Goal: Information Seeking & Learning: Learn about a topic

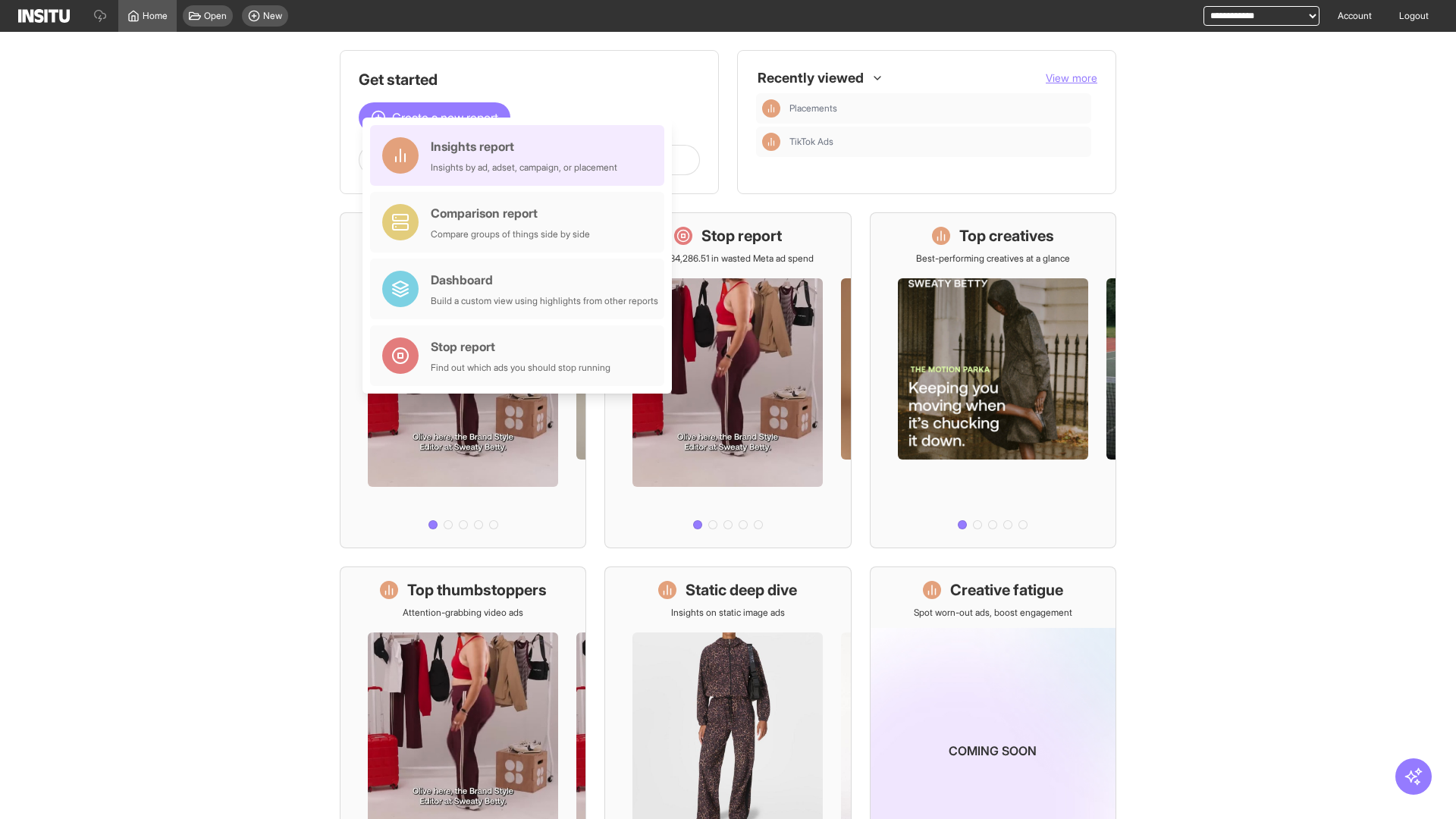
click at [521, 155] on div "Insights report Insights by ad, adset, campaign, or placement" at bounding box center [523, 155] width 186 height 37
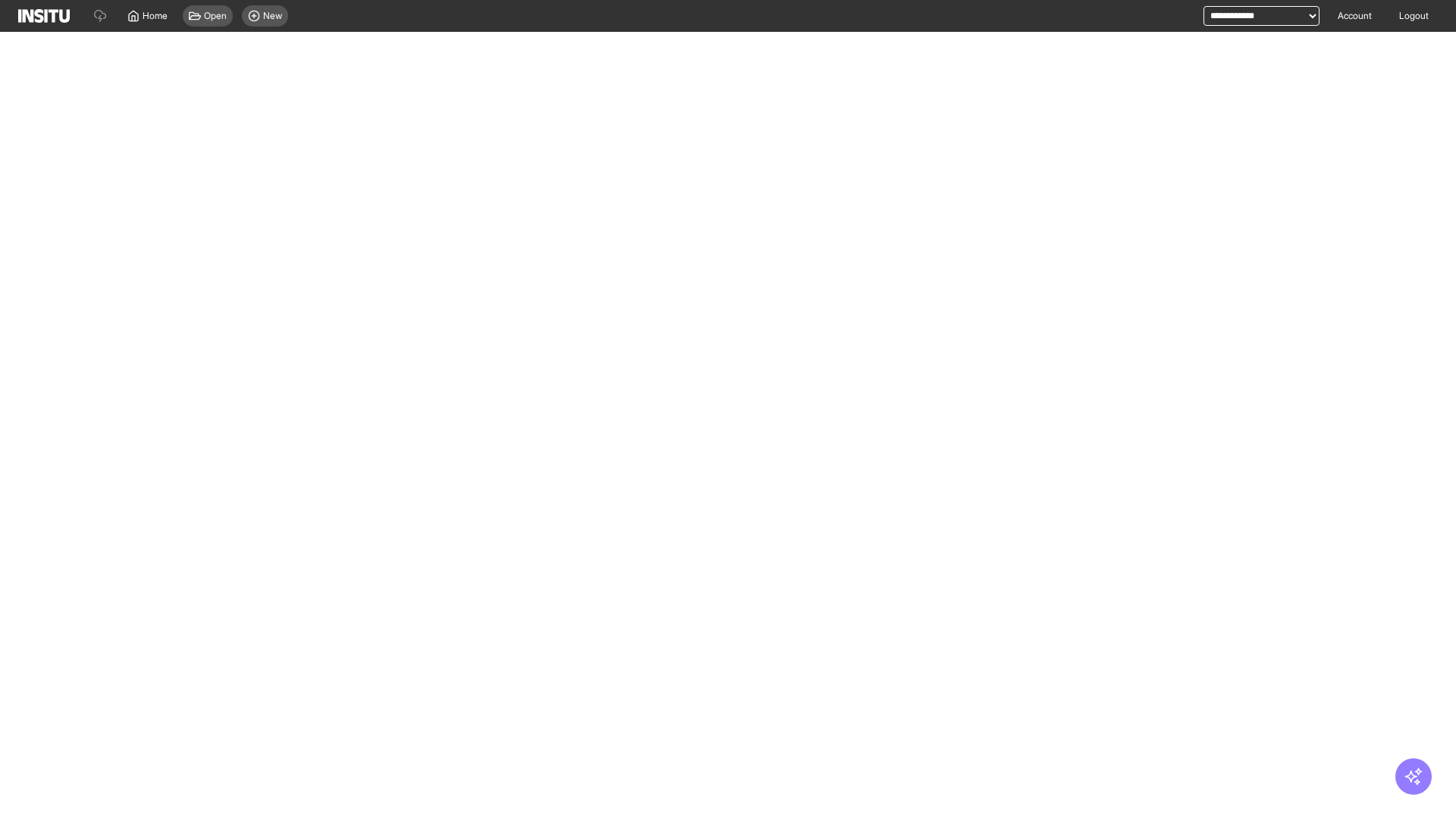
select select "**"
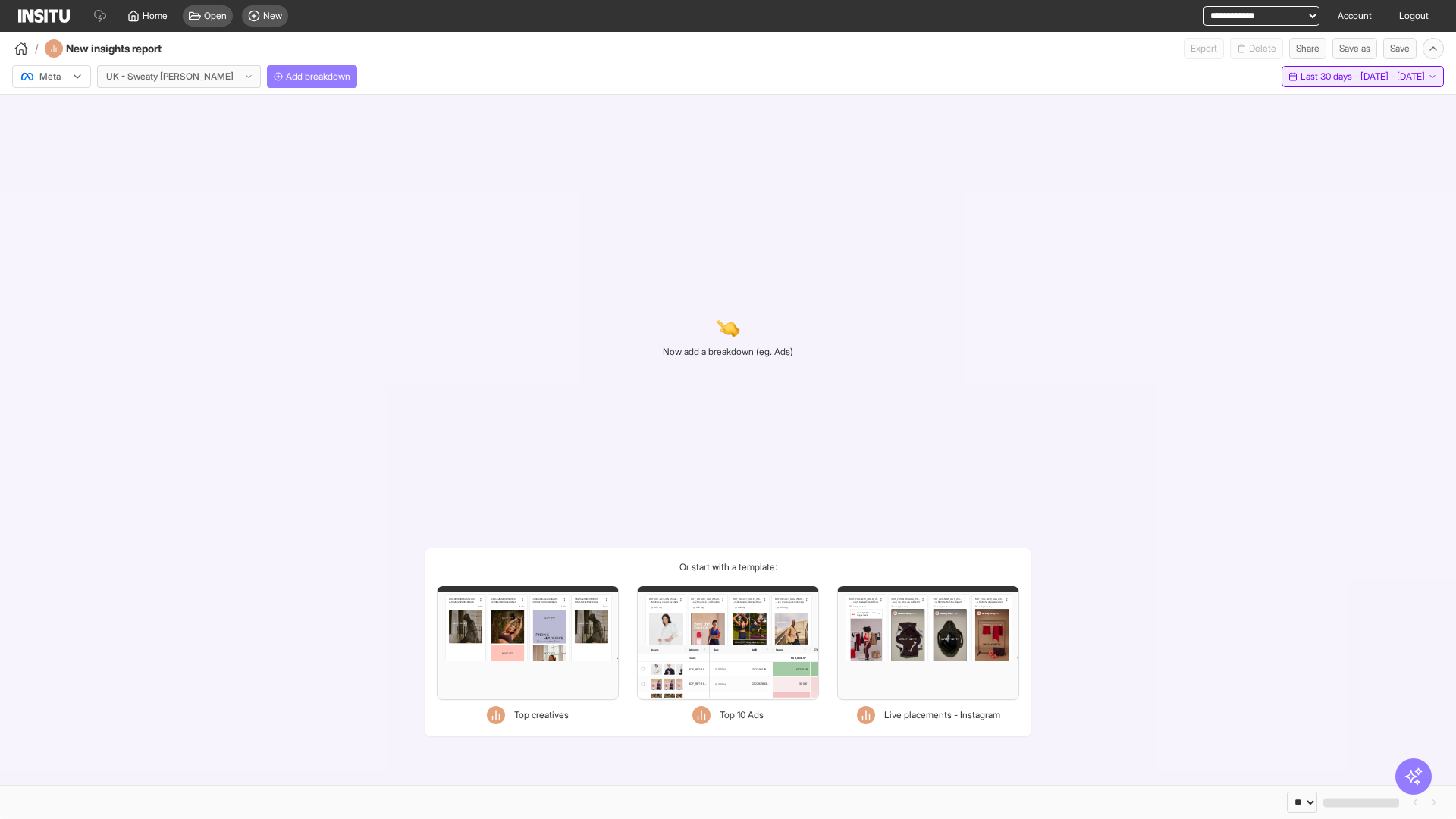
click at [1341, 76] on span "Last 30 days - [DATE] - [DATE]" at bounding box center [1362, 76] width 125 height 13
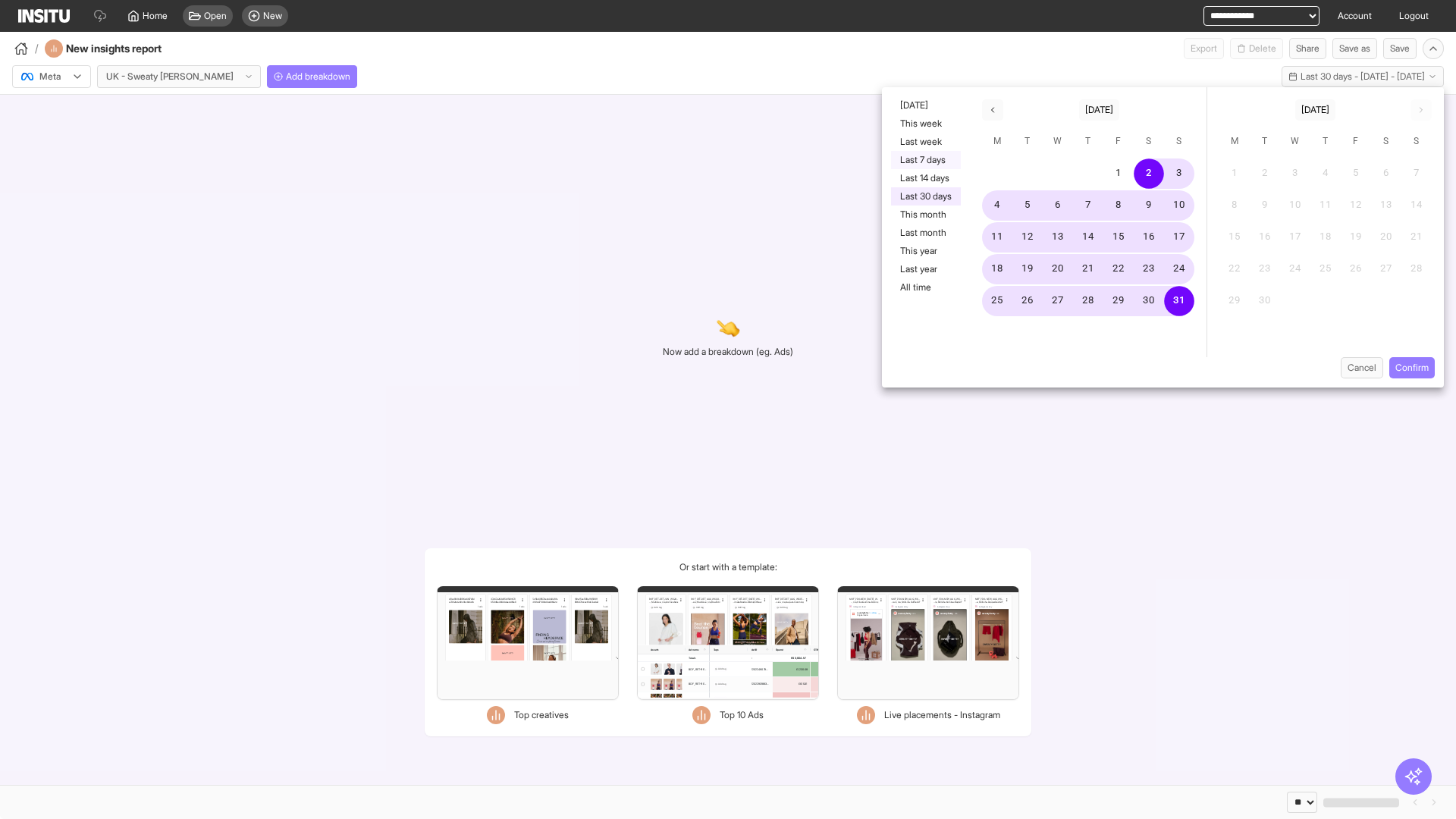
click at [925, 160] on button "Last 7 days" at bounding box center [926, 159] width 70 height 18
